Goal: Transaction & Acquisition: Purchase product/service

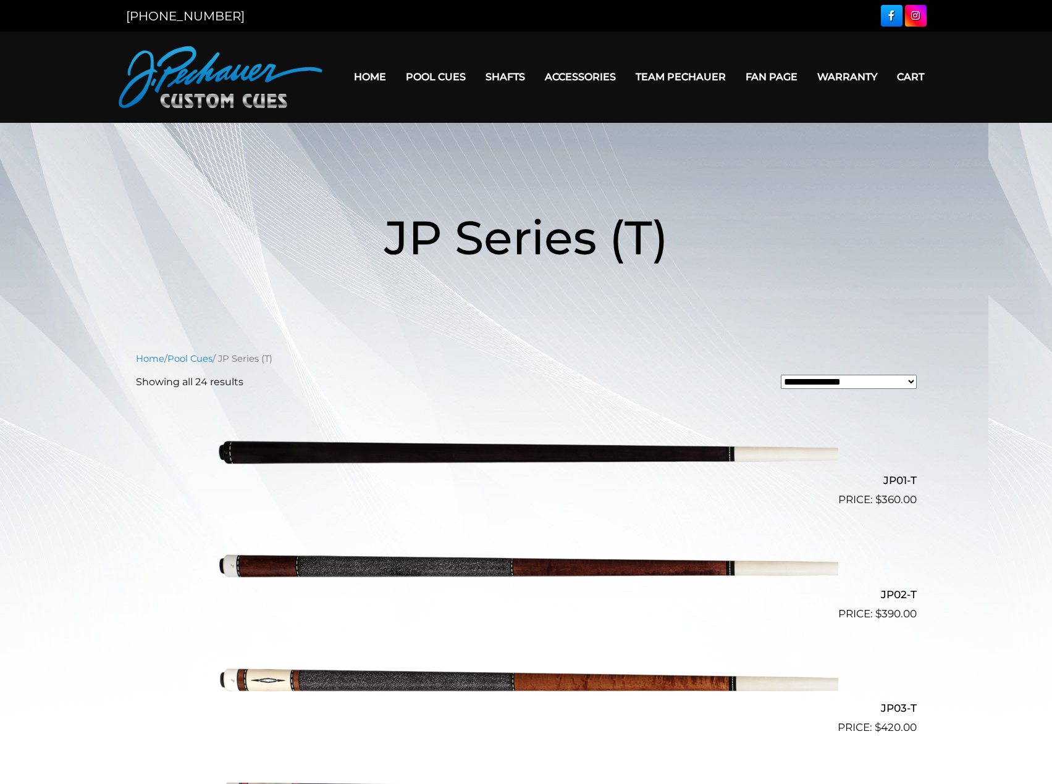
click at [414, 447] on img at bounding box center [526, 452] width 624 height 104
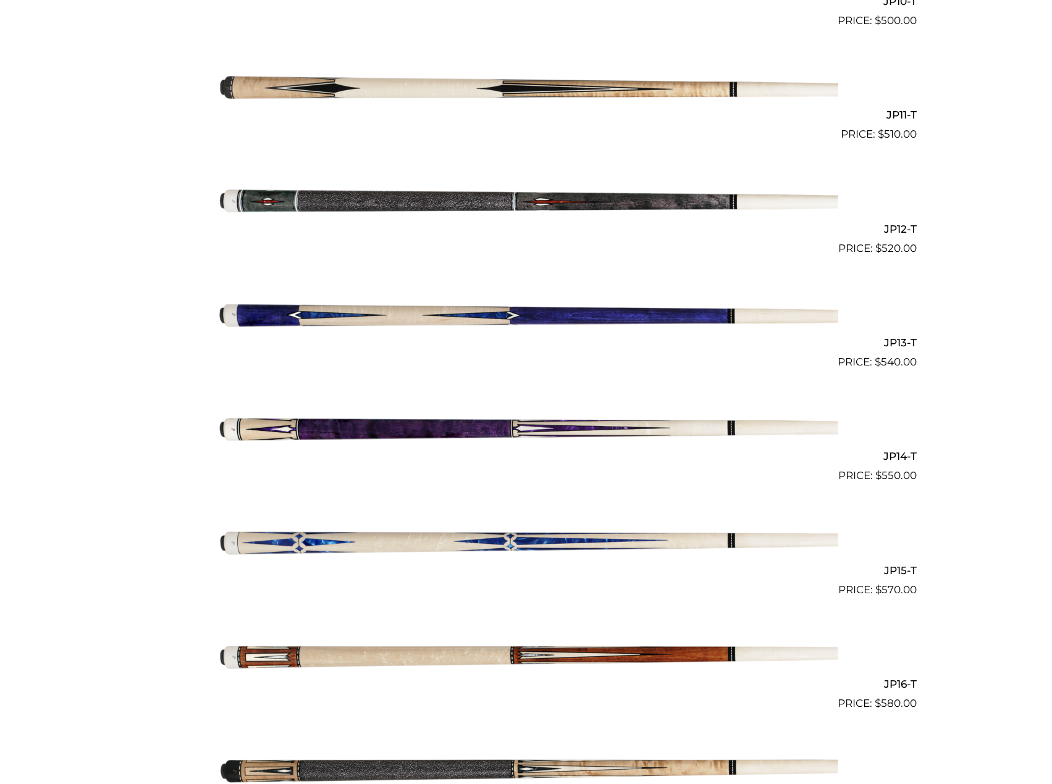
scroll to position [1507, 0]
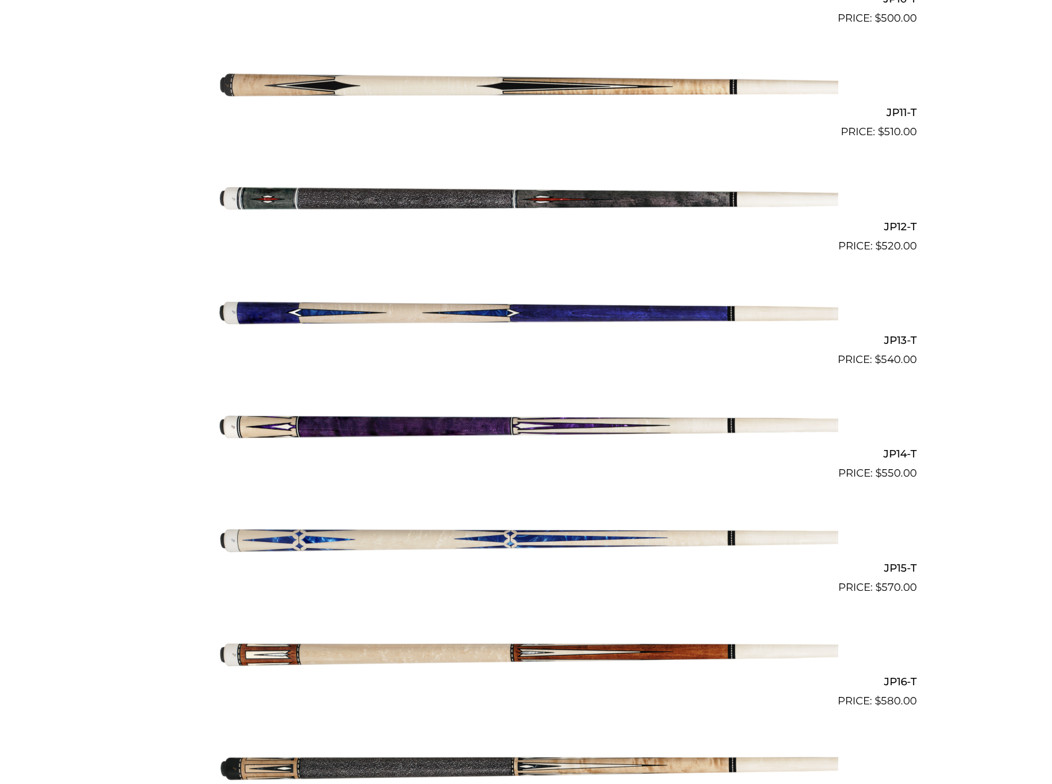
click at [545, 314] on img at bounding box center [526, 311] width 624 height 104
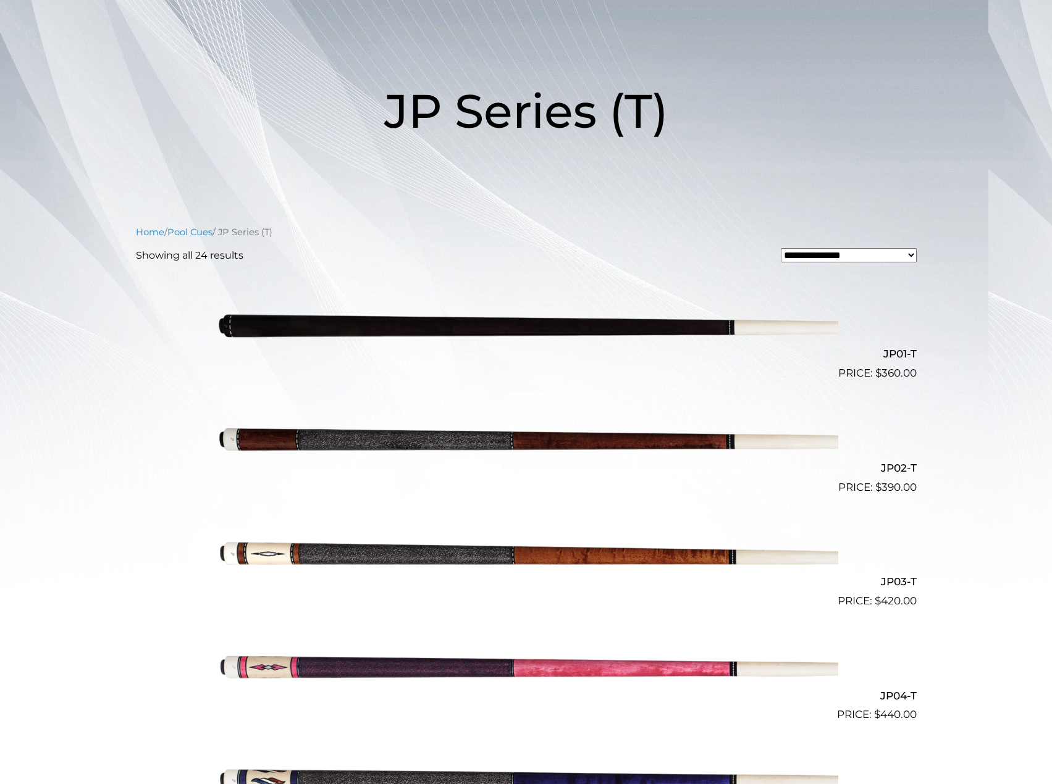
scroll to position [0, 0]
